Goal: Information Seeking & Learning: Learn about a topic

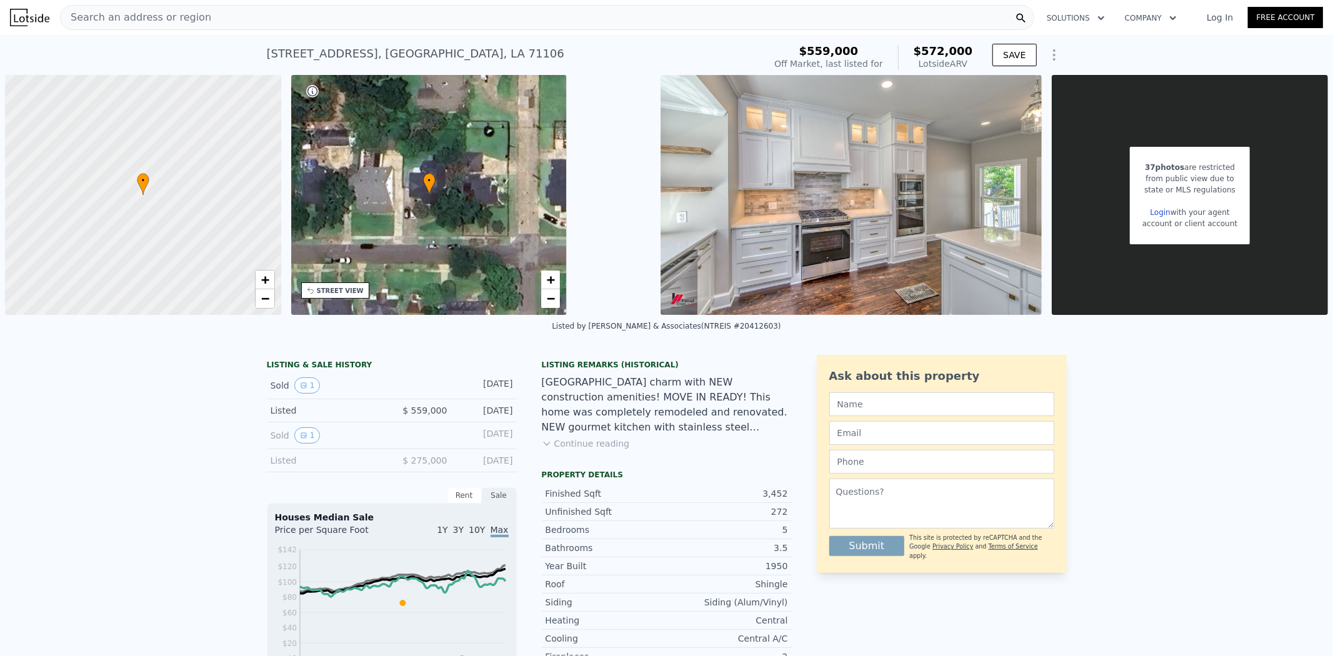
click at [1215, 19] on link "Log In" at bounding box center [1220, 17] width 56 height 13
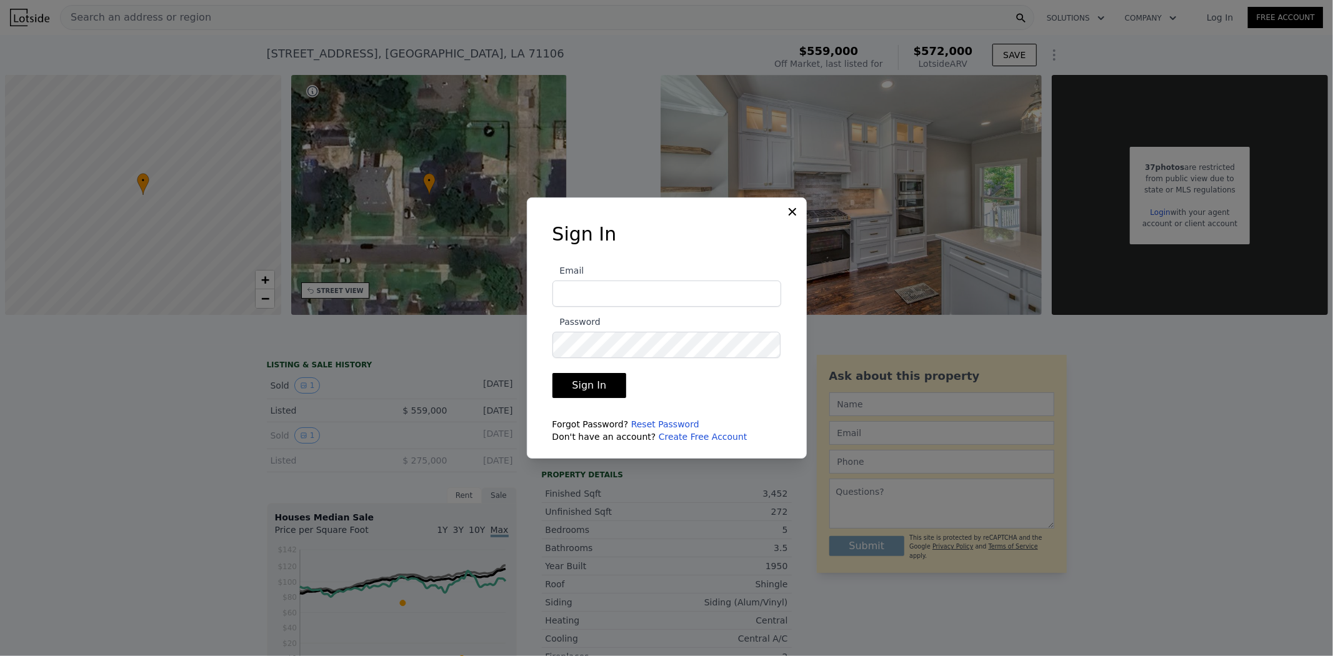
click at [620, 288] on input "Email" at bounding box center [667, 294] width 229 height 26
type input "[EMAIL_ADDRESS][DOMAIN_NAME]"
click at [676, 294] on input "[EMAIL_ADDRESS][DOMAIN_NAME]" at bounding box center [667, 294] width 229 height 26
click at [610, 304] on input "[EMAIL_ADDRESS][DOMAIN_NAME]" at bounding box center [667, 294] width 229 height 26
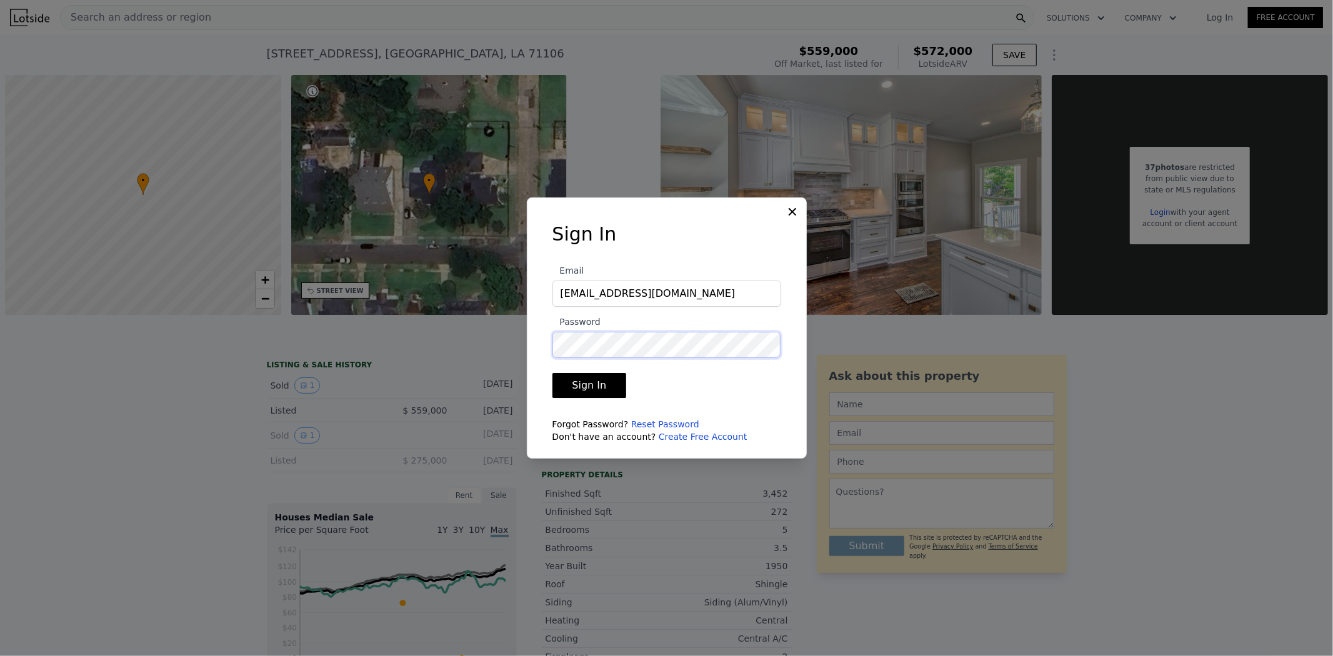
click at [553, 373] on button "Sign In" at bounding box center [590, 385] width 74 height 25
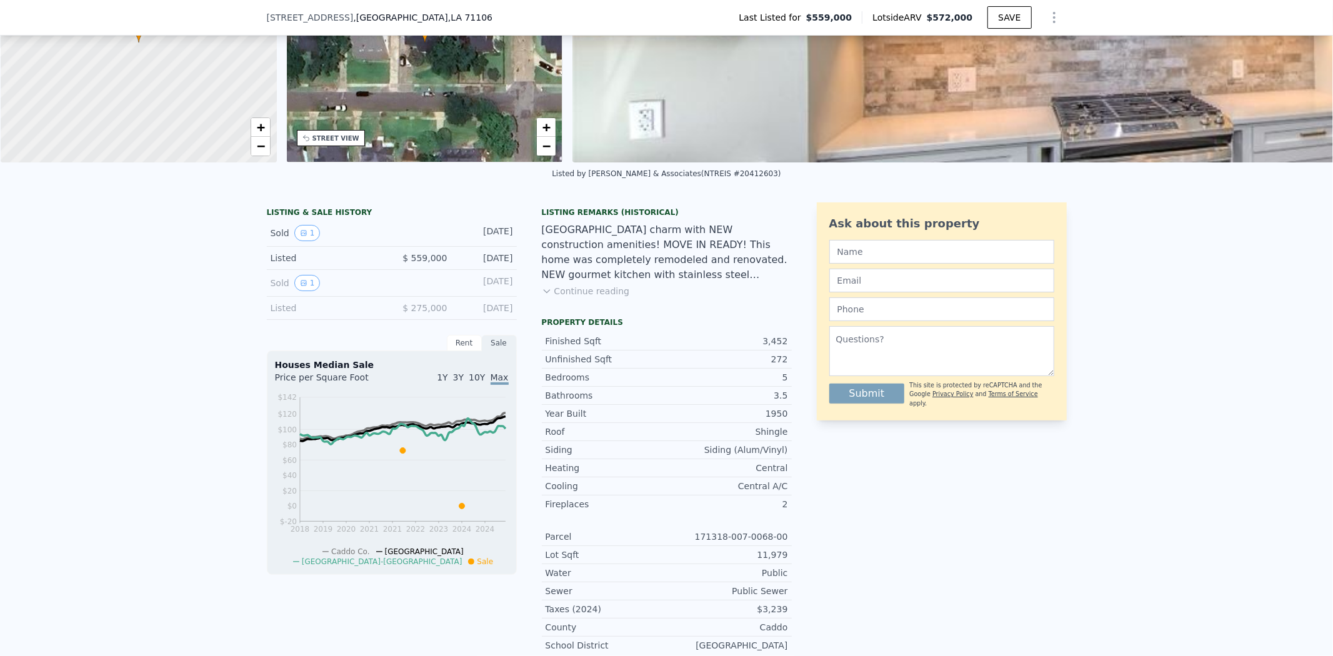
scroll to position [148, 0]
click at [870, 501] on div "Ask about this property Submit This site is protected by reCAPTCHA and the Goog…" at bounding box center [942, 434] width 250 height 462
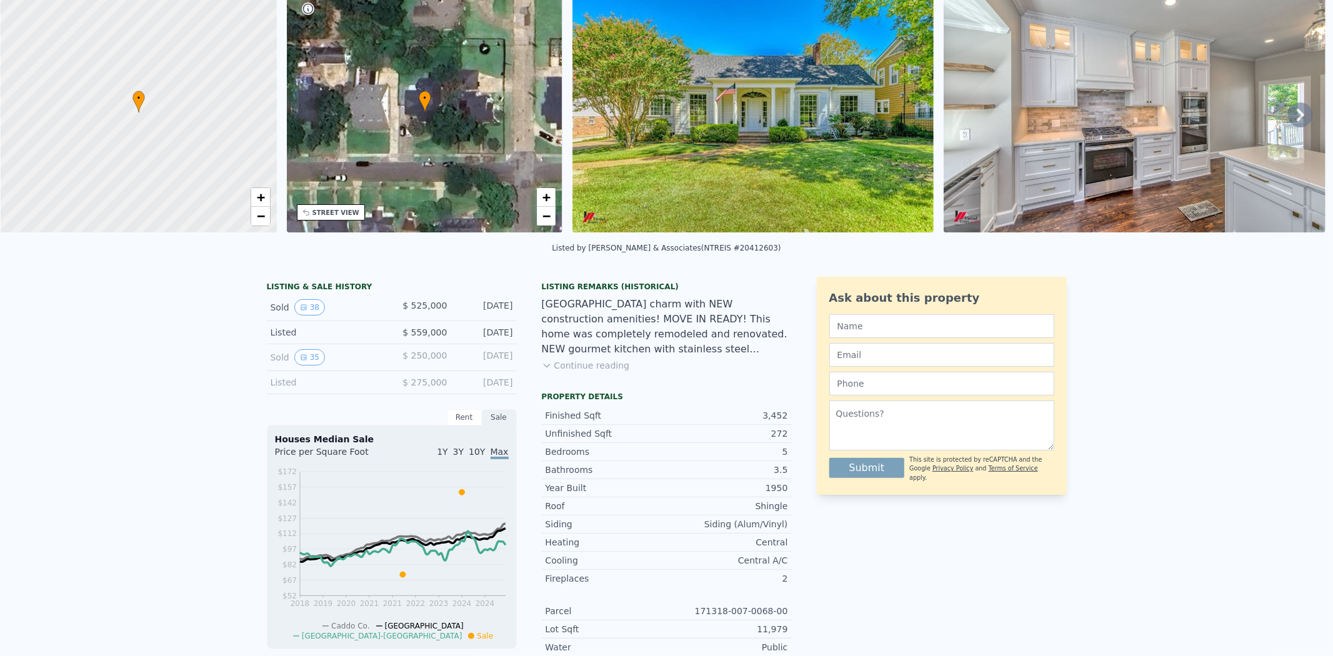
scroll to position [28, 0]
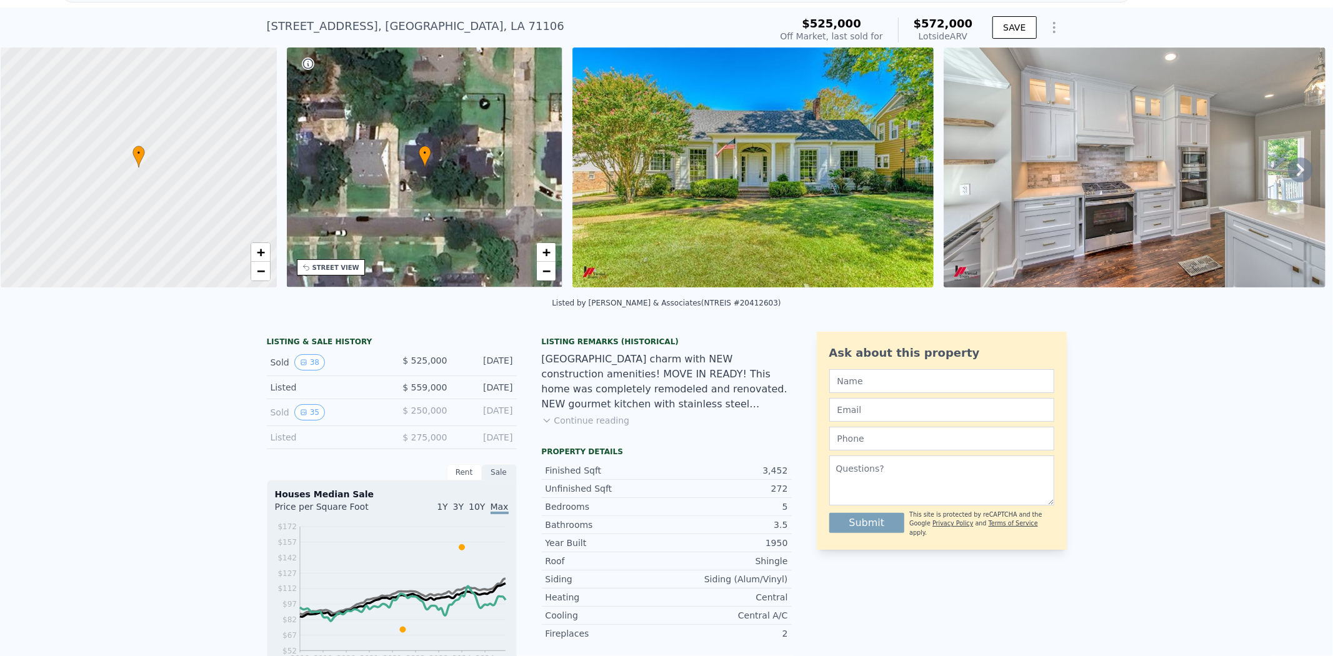
click at [411, 366] on span "$ 525,000" at bounding box center [425, 361] width 44 height 10
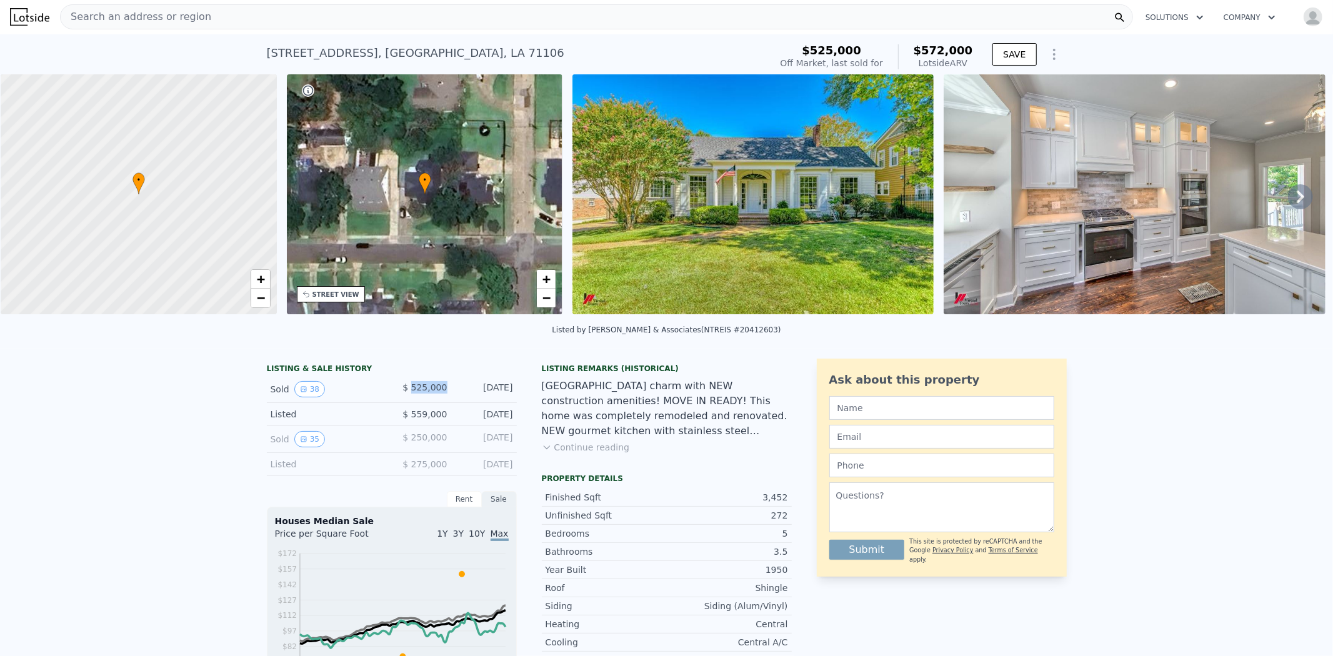
copy span "525,000"
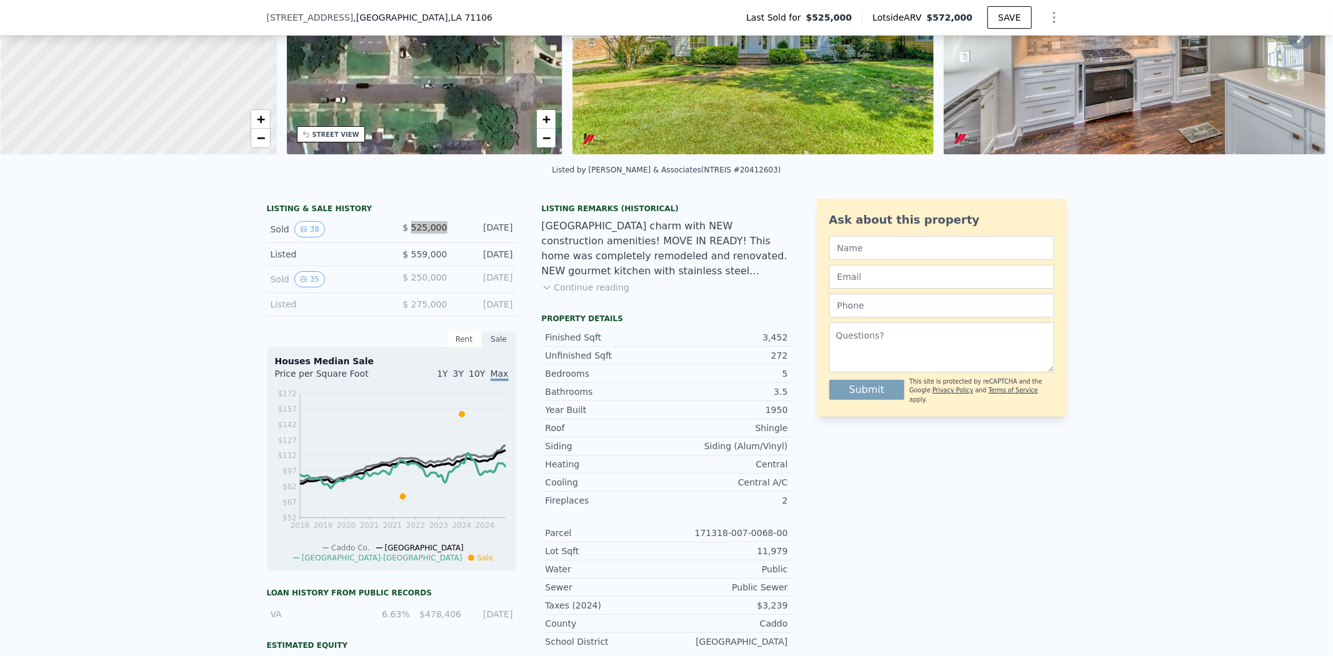
scroll to position [157, 0]
click at [768, 488] on div "Central A/C" at bounding box center [727, 482] width 121 height 13
click at [753, 488] on div "Central A/C" at bounding box center [727, 482] width 121 height 13
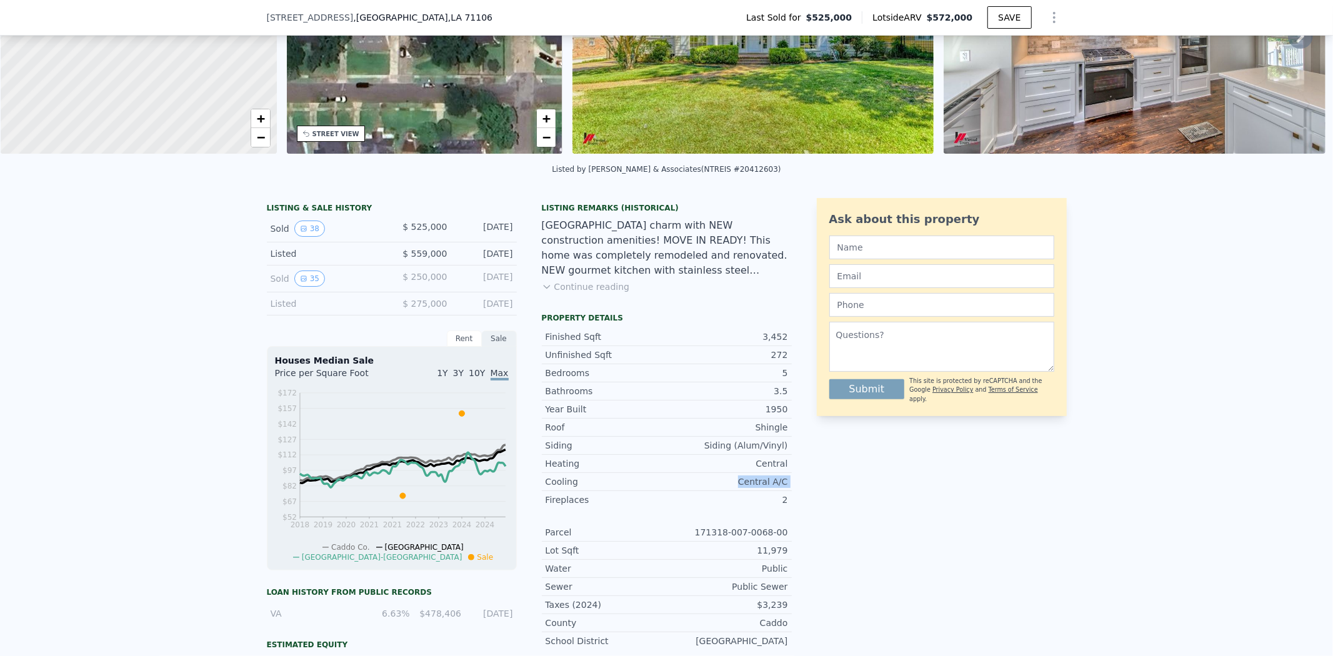
click at [753, 488] on div "Central A/C" at bounding box center [727, 482] width 121 height 13
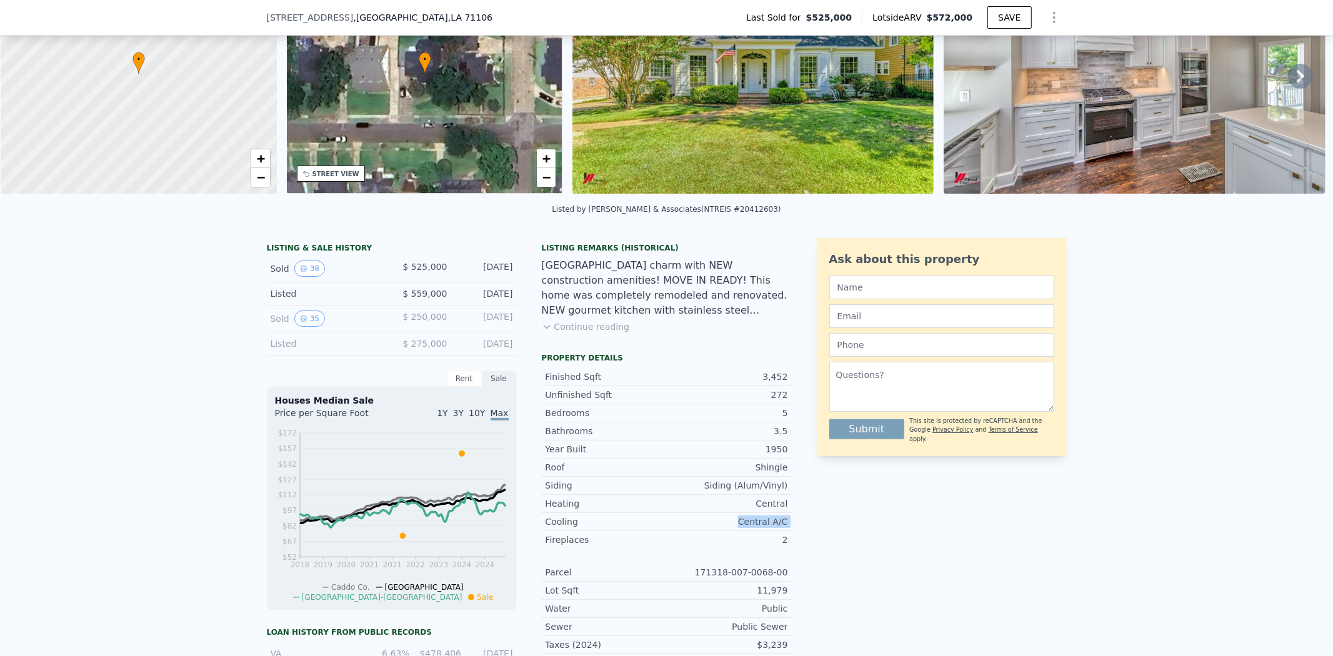
scroll to position [0, 0]
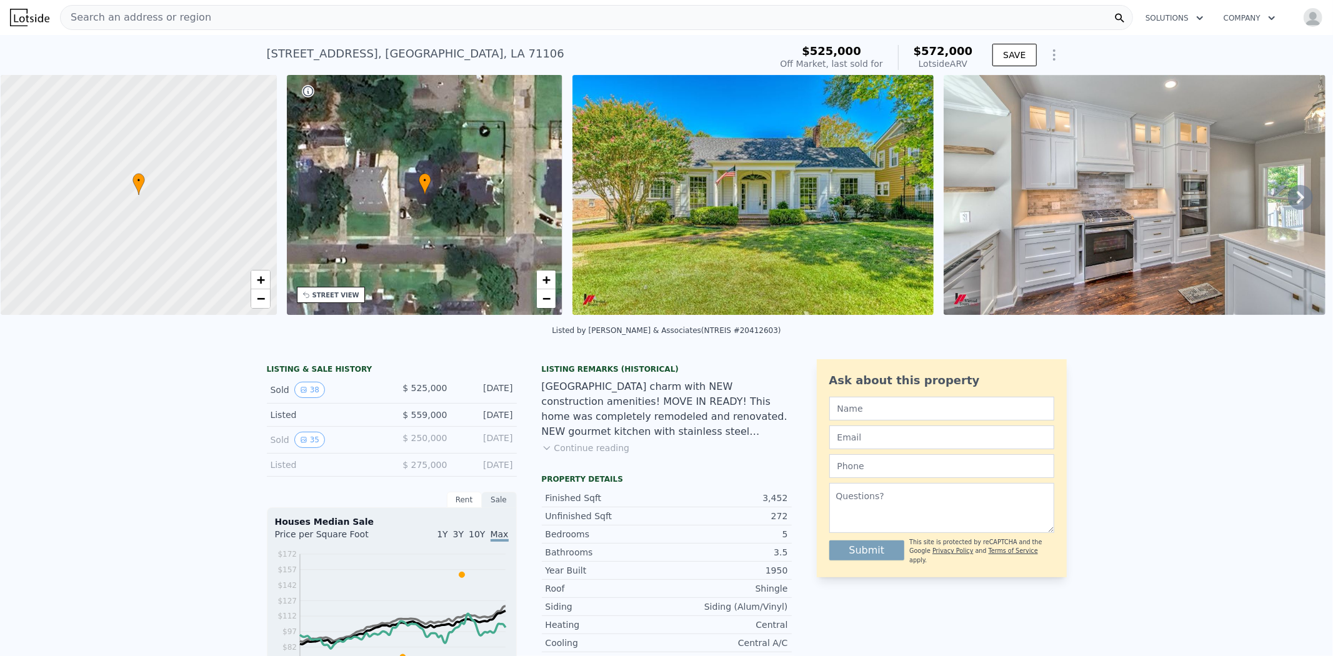
click at [488, 448] on div "[DATE]" at bounding box center [486, 440] width 56 height 16
click at [428, 448] on div "$ 250,000" at bounding box center [420, 440] width 56 height 16
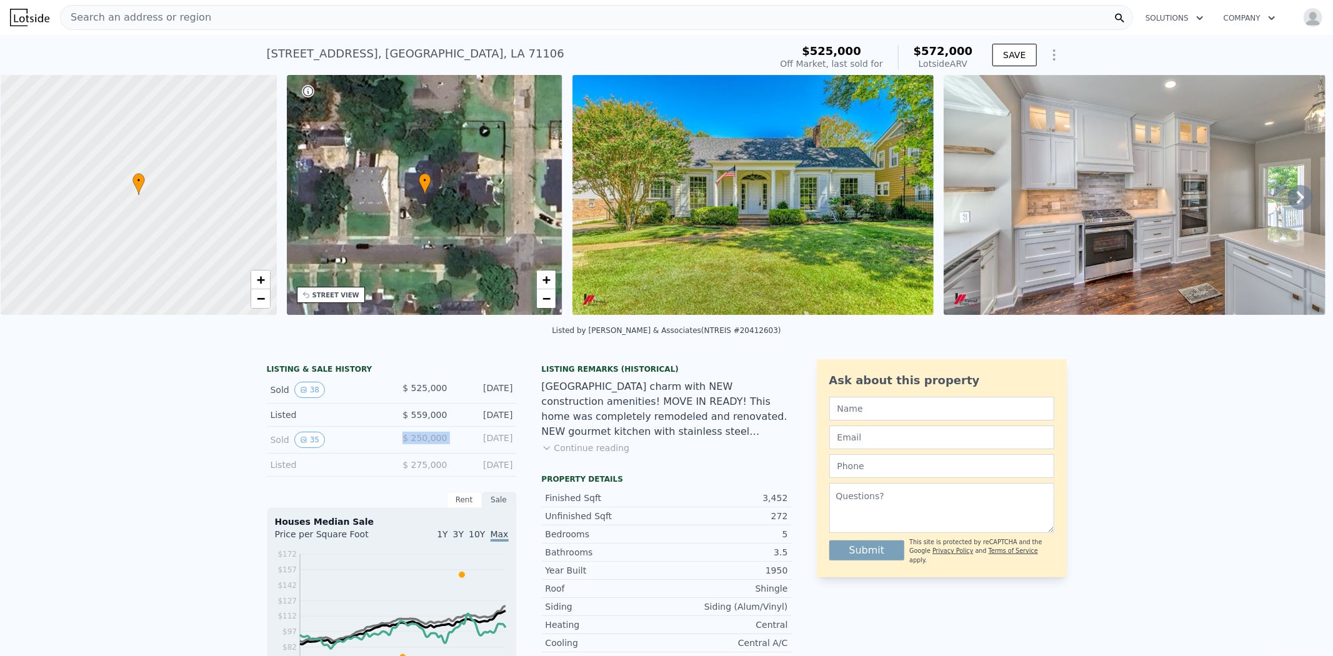
click at [428, 448] on div "$ 250,000" at bounding box center [420, 440] width 56 height 16
click at [656, 439] on div "[GEOGRAPHIC_DATA] charm with NEW construction amenities! MOVE IN READY! This ho…" at bounding box center [667, 409] width 250 height 60
click at [690, 423] on div "[GEOGRAPHIC_DATA] charm with NEW construction amenities! MOVE IN READY! This ho…" at bounding box center [667, 409] width 250 height 60
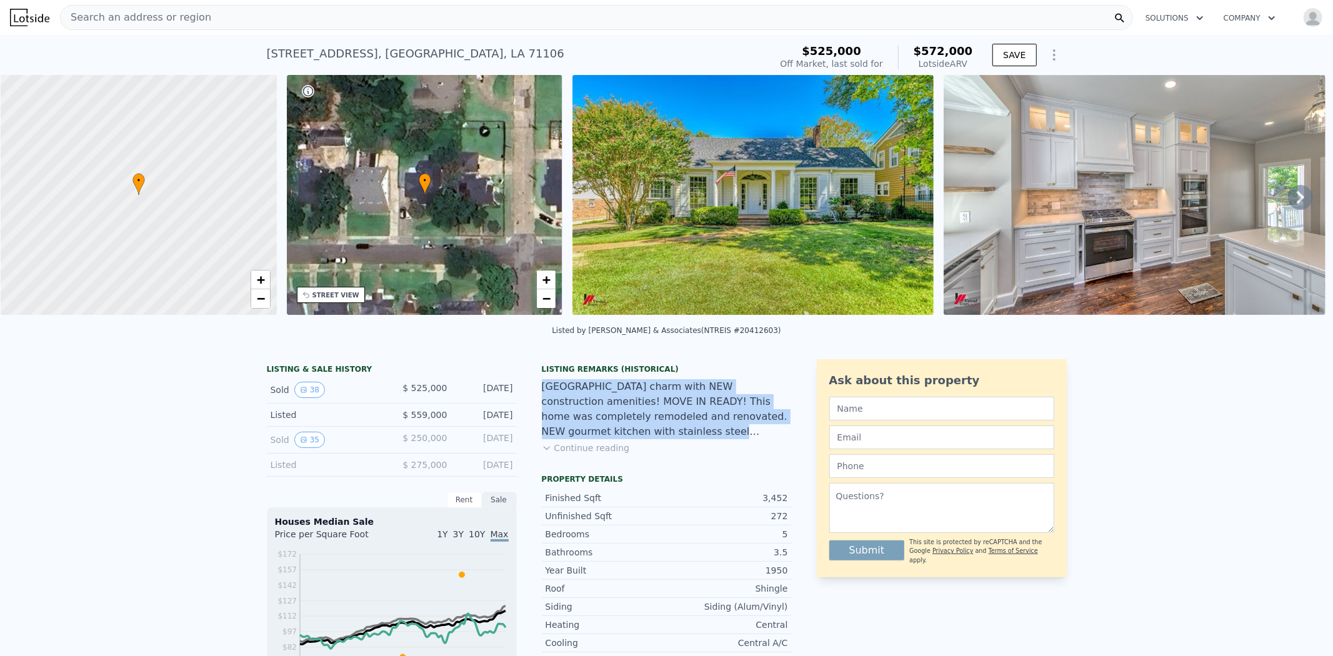
click at [690, 423] on div "[GEOGRAPHIC_DATA] charm with NEW construction amenities! MOVE IN READY! This ho…" at bounding box center [667, 409] width 250 height 60
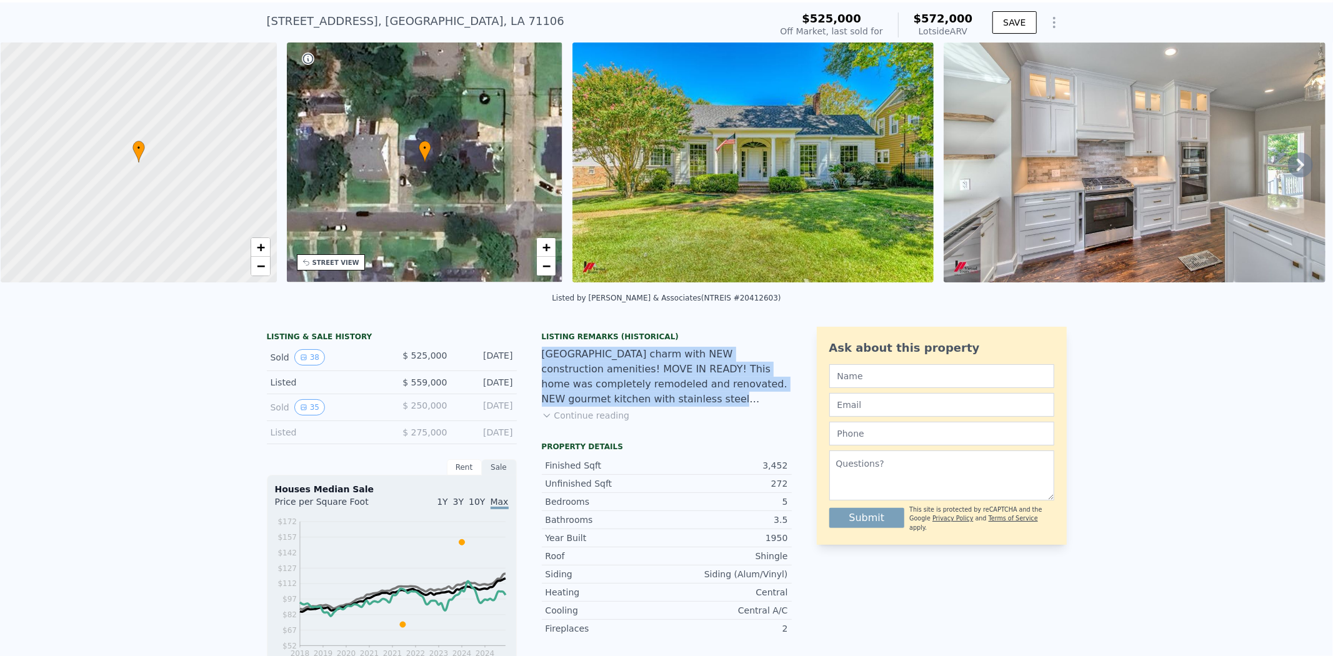
scroll to position [32, 0]
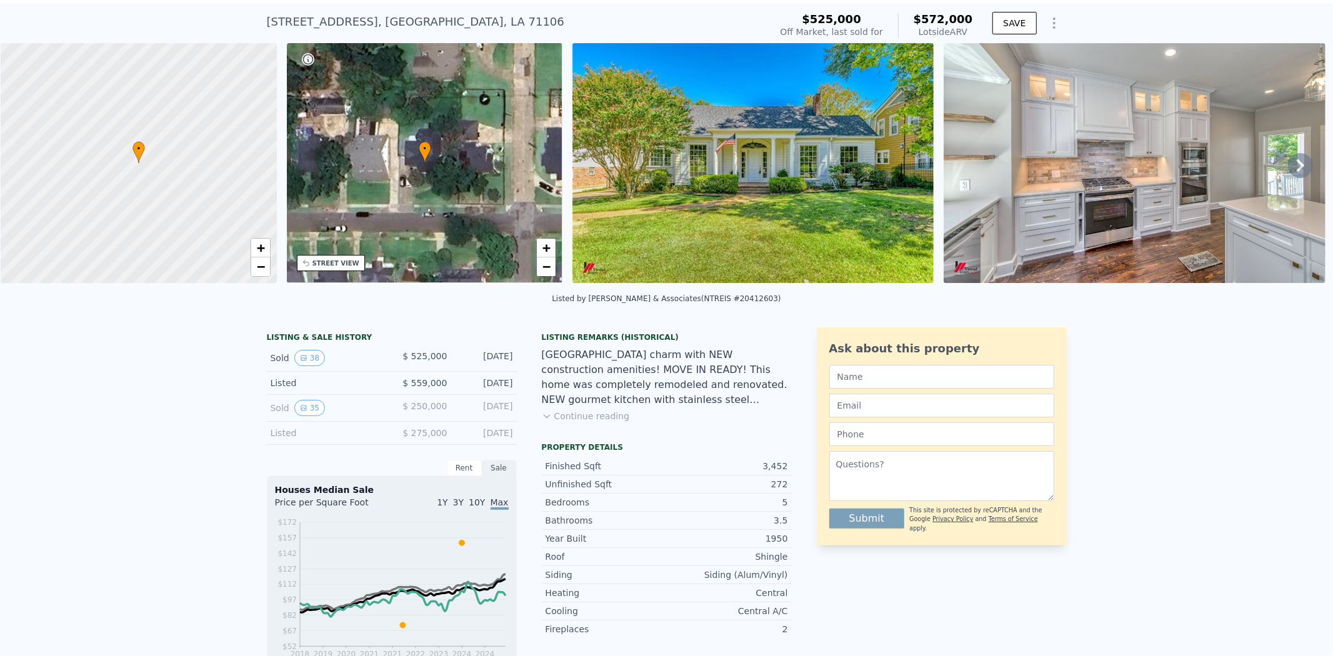
click at [682, 343] on div "Listing Remarks (Historical)" at bounding box center [667, 338] width 250 height 10
click at [592, 343] on div "Listing Remarks (Historical)" at bounding box center [667, 338] width 250 height 10
click at [648, 343] on div "Listing Remarks (Historical)" at bounding box center [667, 338] width 250 height 10
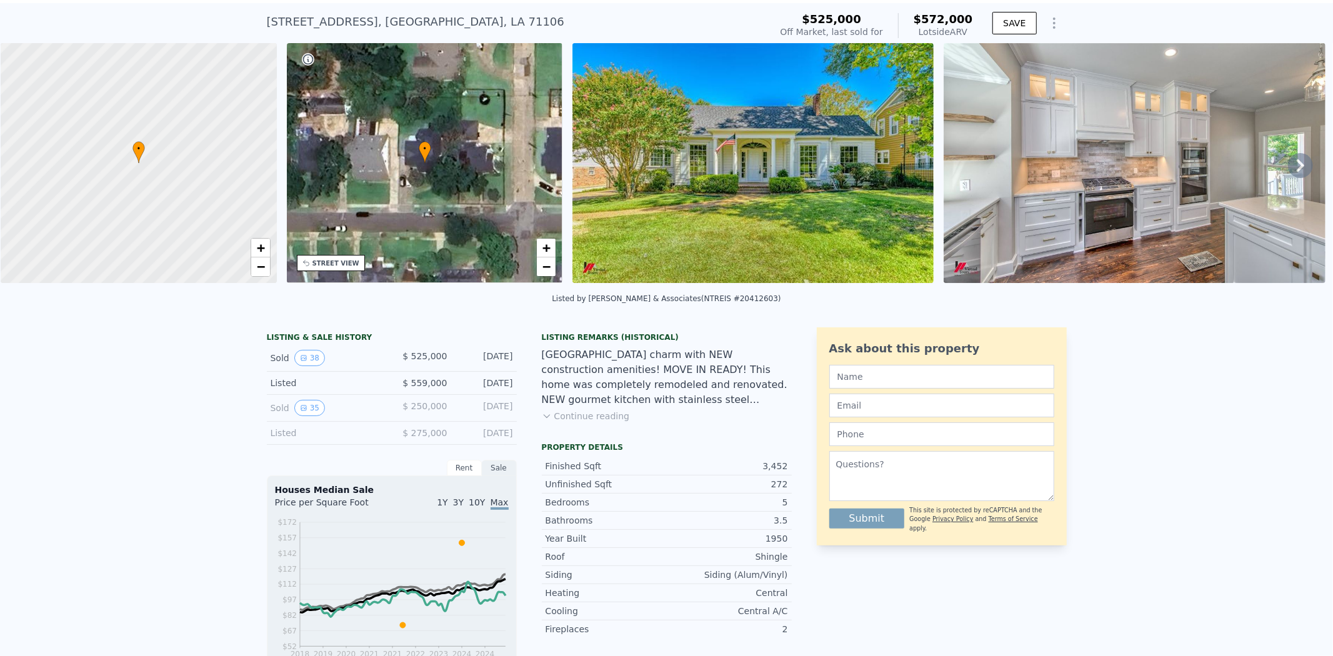
click at [636, 343] on div "Listing Remarks (Historical)" at bounding box center [667, 338] width 250 height 10
click at [583, 341] on div "Listing Remarks (Historical) [GEOGRAPHIC_DATA] charm with NEW construction amen…" at bounding box center [667, 621] width 250 height 587
click at [560, 341] on div "Listing Remarks (Historical) [GEOGRAPHIC_DATA] charm with NEW construction amen…" at bounding box center [667, 621] width 250 height 587
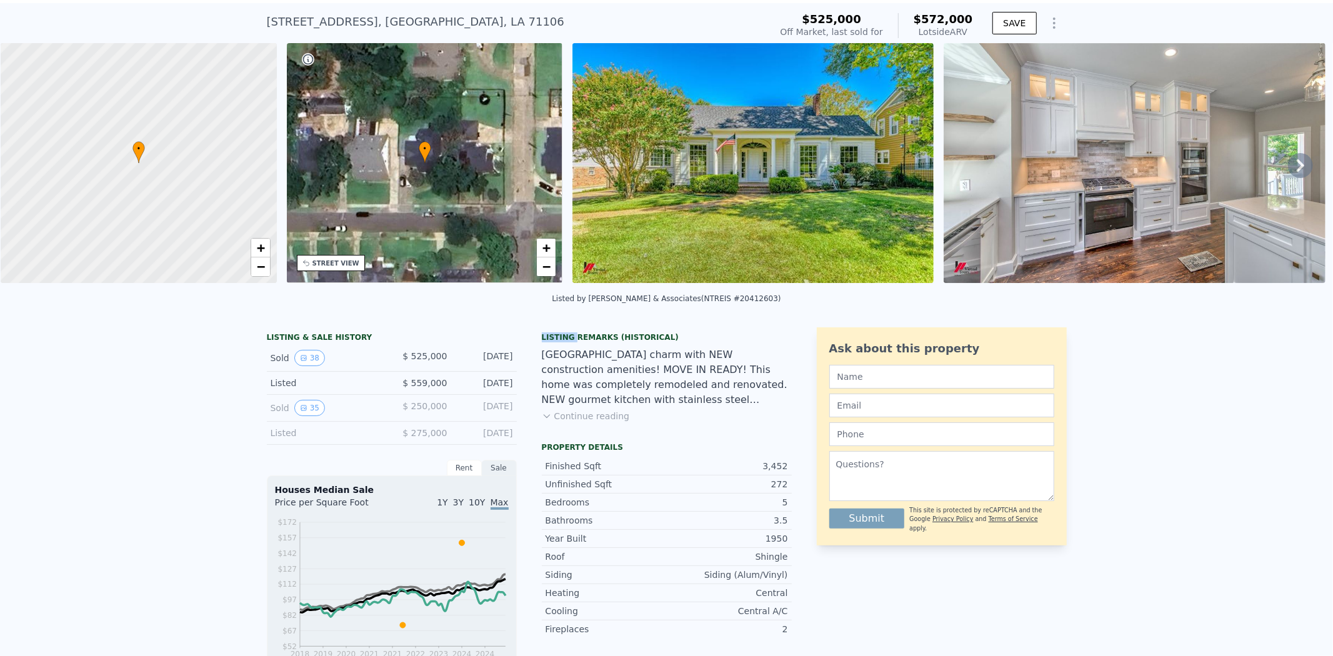
click at [560, 341] on div "Listing Remarks (Historical) [GEOGRAPHIC_DATA] charm with NEW construction amen…" at bounding box center [667, 621] width 250 height 587
click at [606, 343] on div "Listing Remarks (Historical)" at bounding box center [667, 338] width 250 height 10
click at [640, 343] on div "Listing Remarks (Historical)" at bounding box center [667, 338] width 250 height 10
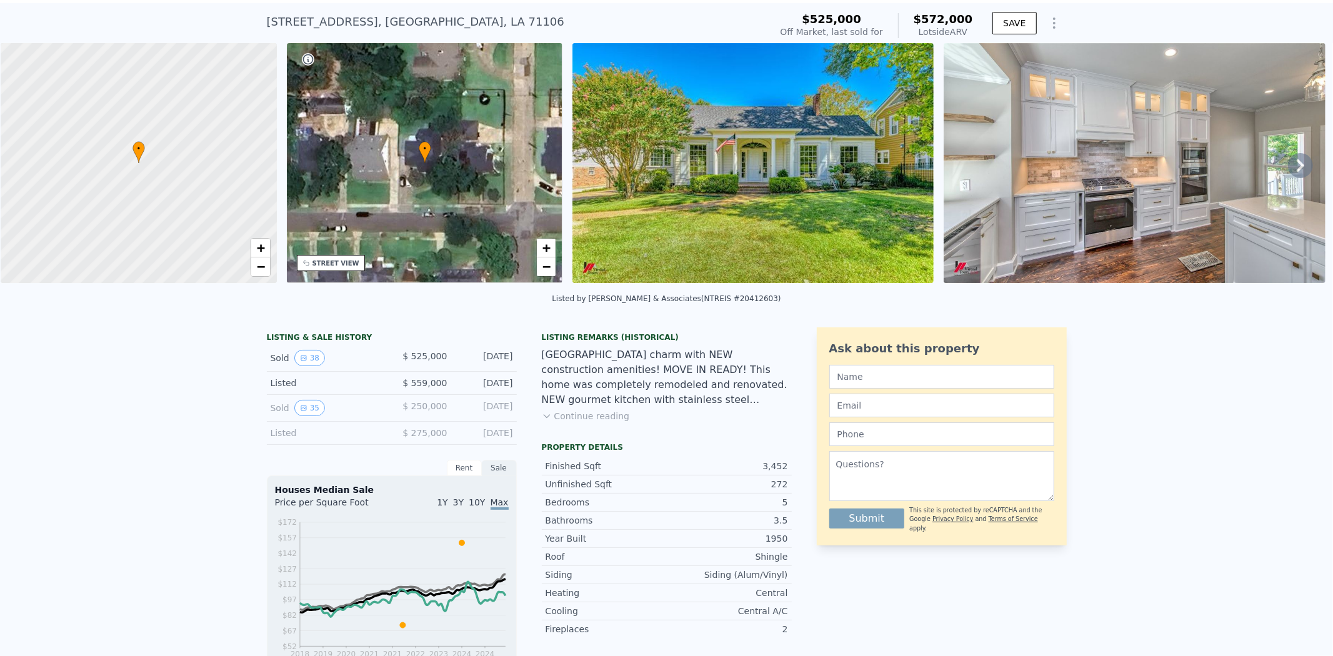
click at [671, 343] on div "Listing Remarks (Historical)" at bounding box center [667, 338] width 250 height 10
click at [670, 438] on div "Listing Remarks (Historical) [GEOGRAPHIC_DATA] charm with NEW construction amen…" at bounding box center [667, 385] width 250 height 105
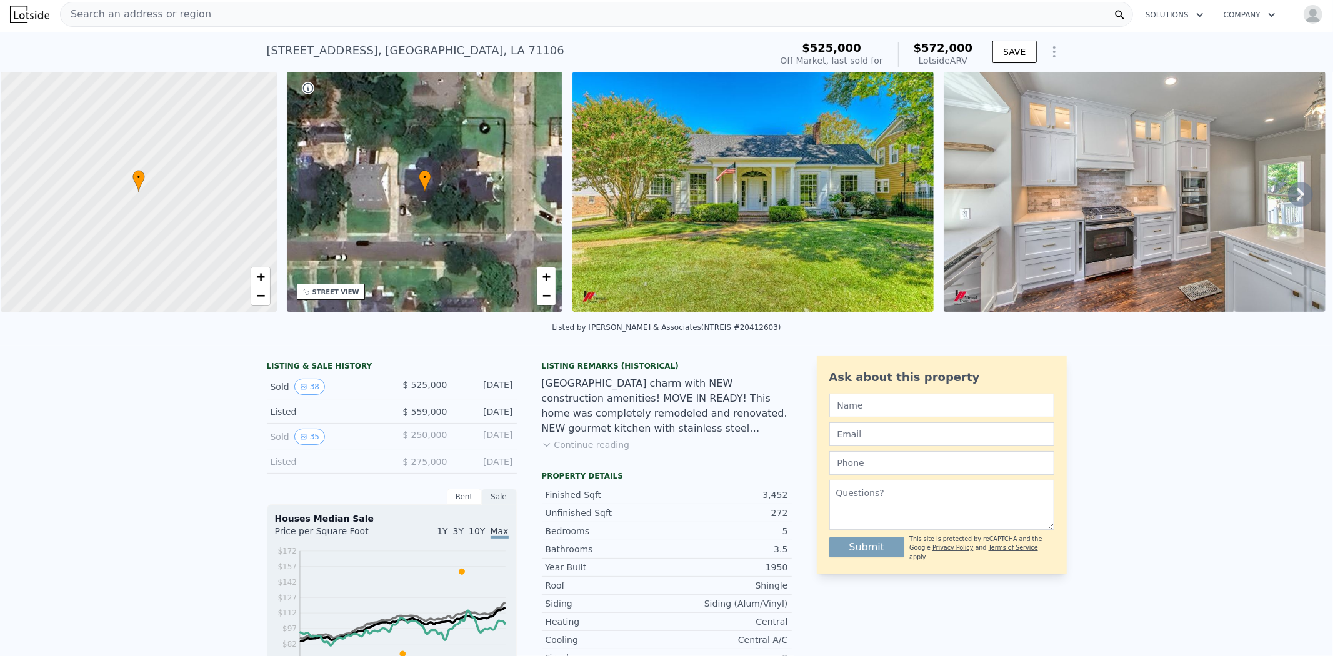
scroll to position [3, 0]
